Goal: Find specific page/section: Find specific page/section

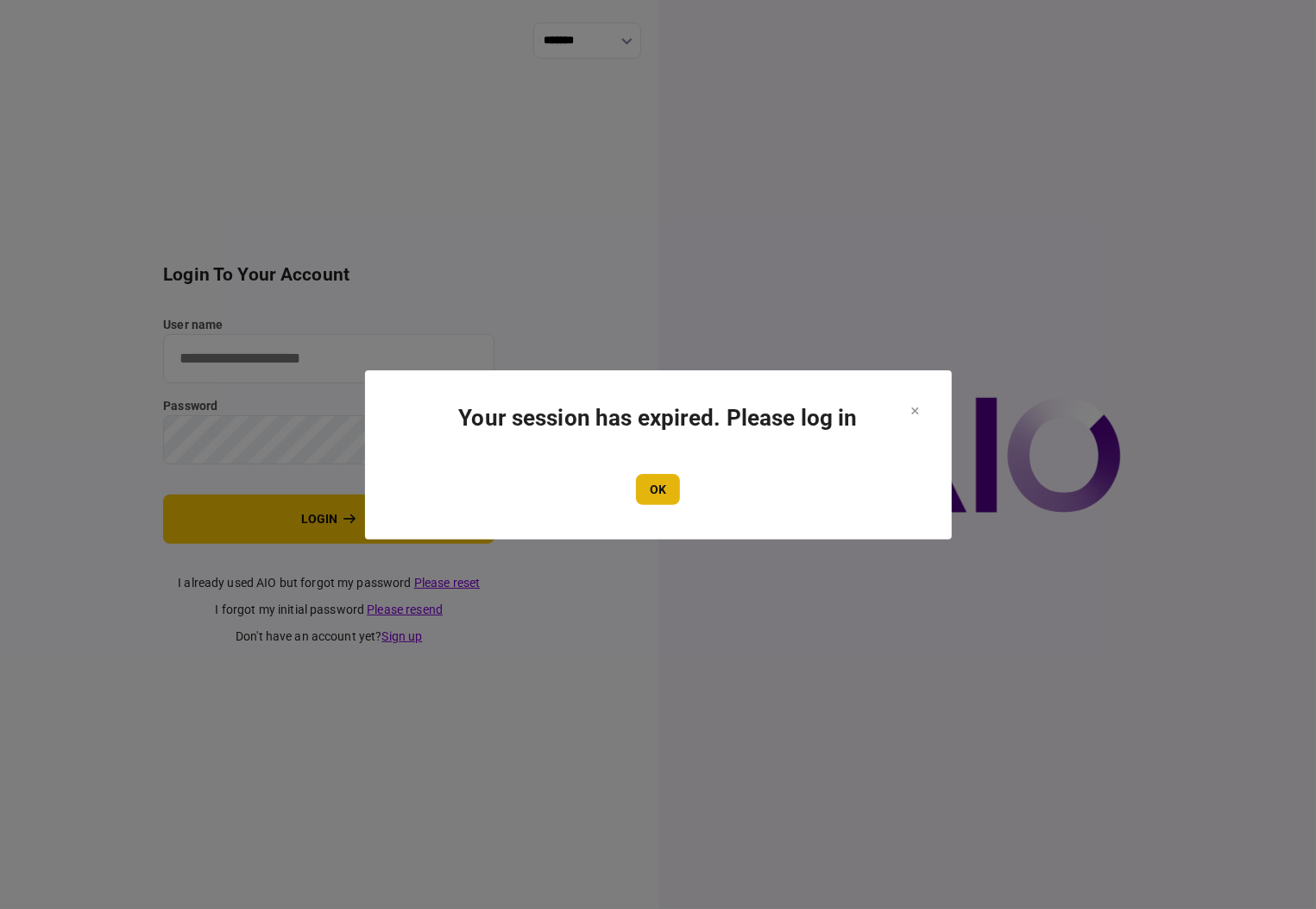
click at [653, 490] on button "OK" at bounding box center [658, 490] width 44 height 31
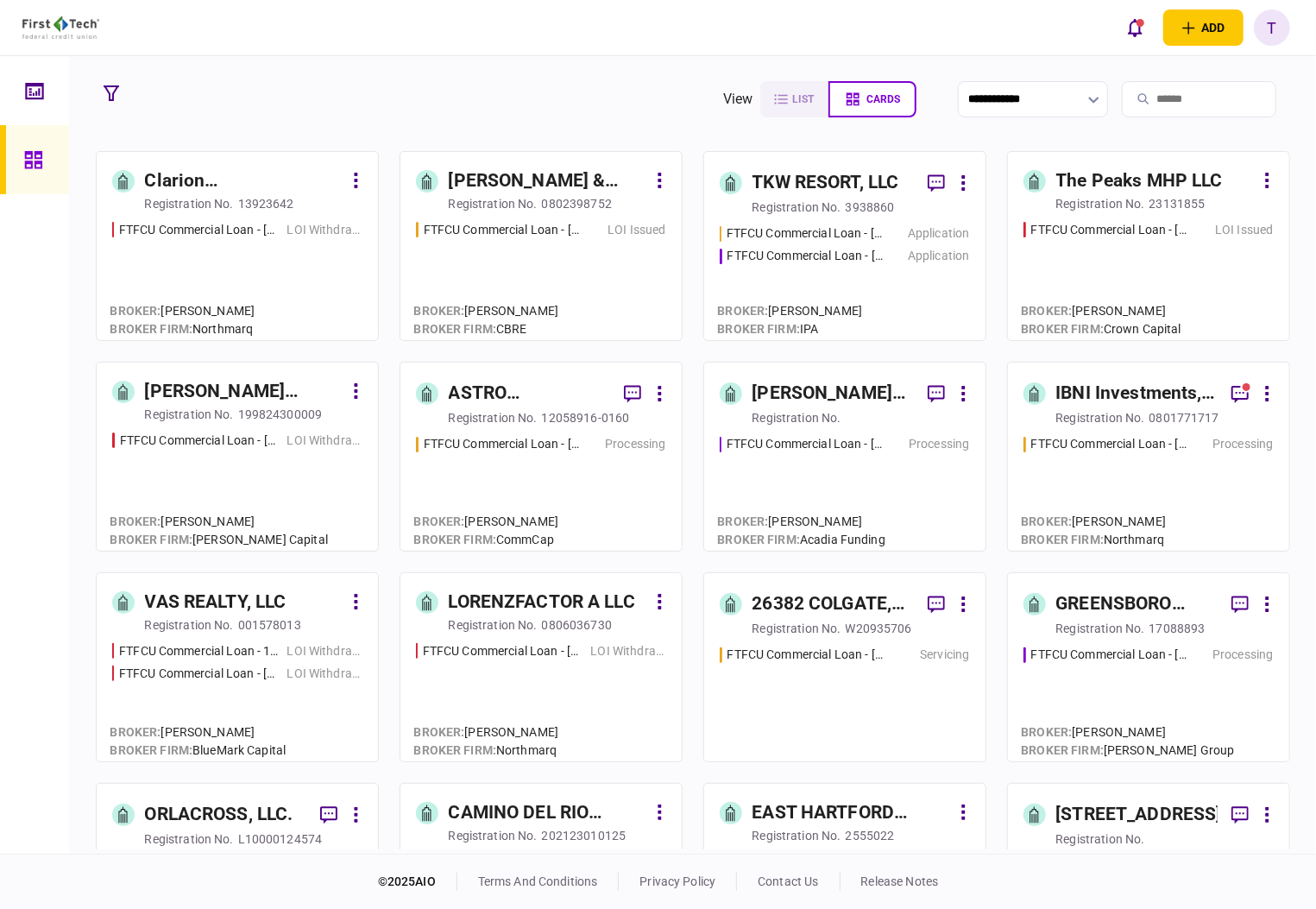
click at [1080, 398] on div "IBNI Investments, LLC" at bounding box center [1136, 394] width 161 height 28
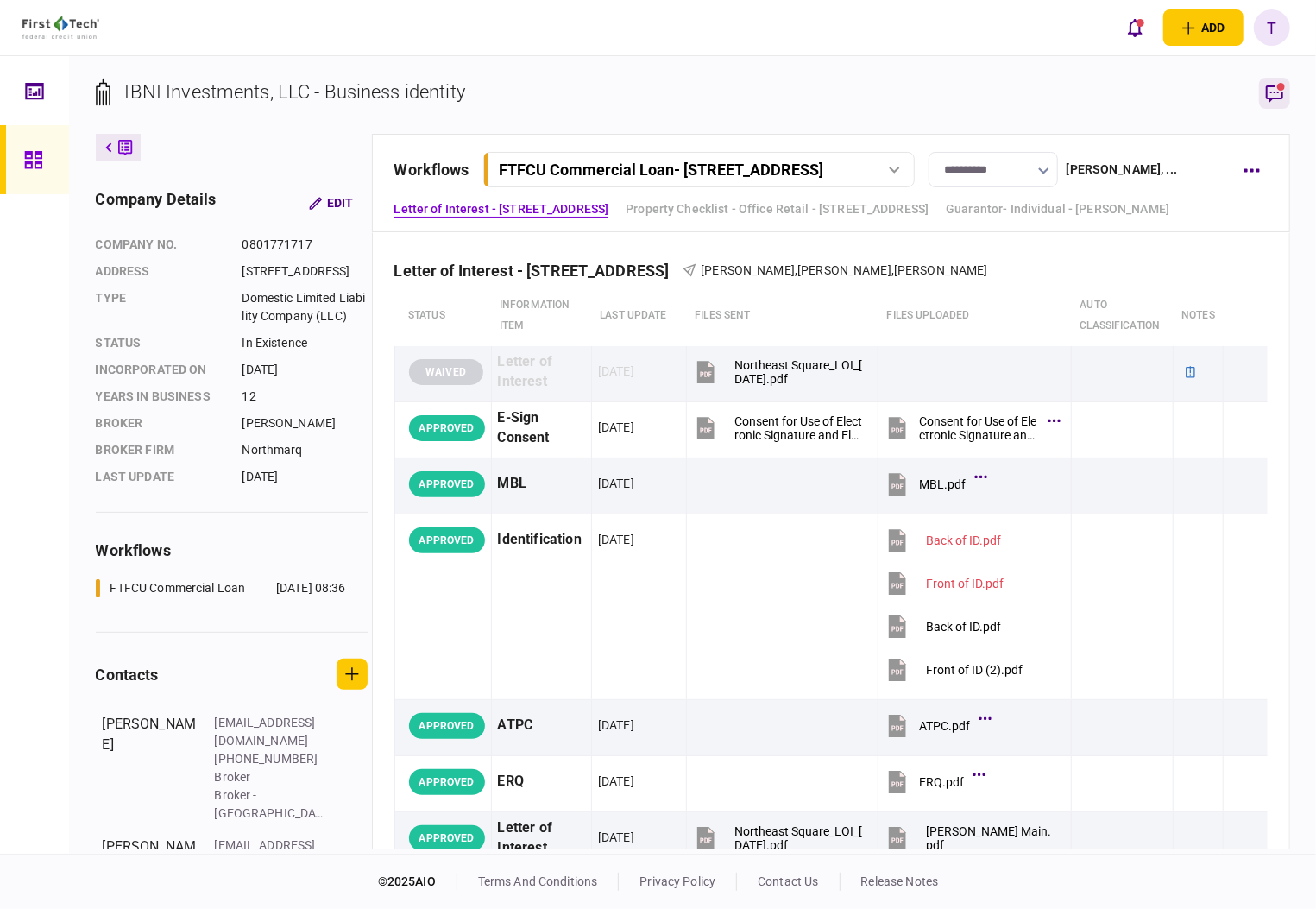
click at [1280, 91] on icon "button" at bounding box center [1275, 93] width 20 height 20
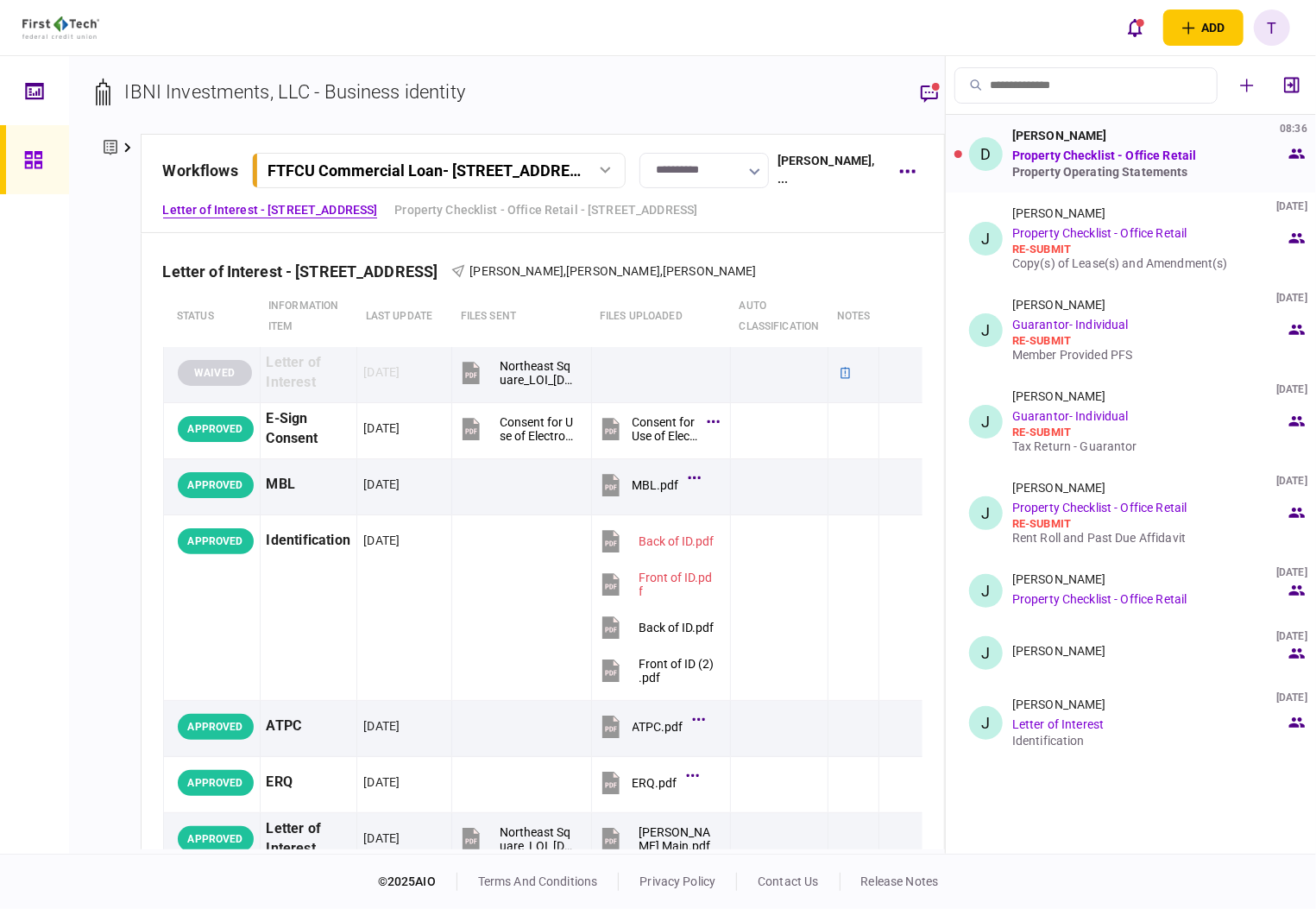
click at [1053, 155] on link "Property Checklist - Office Retail" at bounding box center [1103, 155] width 183 height 14
click at [1028, 151] on link "Property Checklist - Office Retail" at bounding box center [1103, 155] width 183 height 14
click at [984, 152] on div "D" at bounding box center [986, 154] width 34 height 34
